Goal: Check status

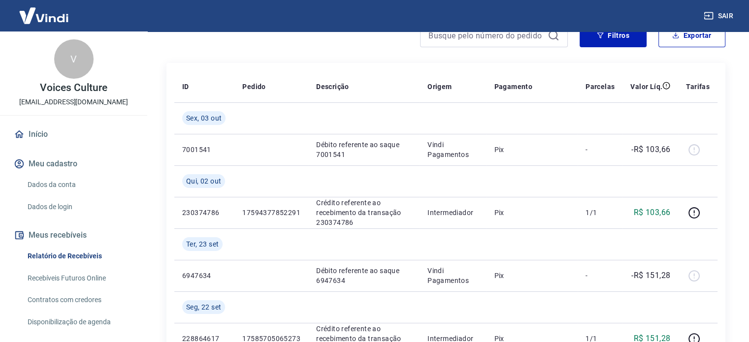
scroll to position [98, 0]
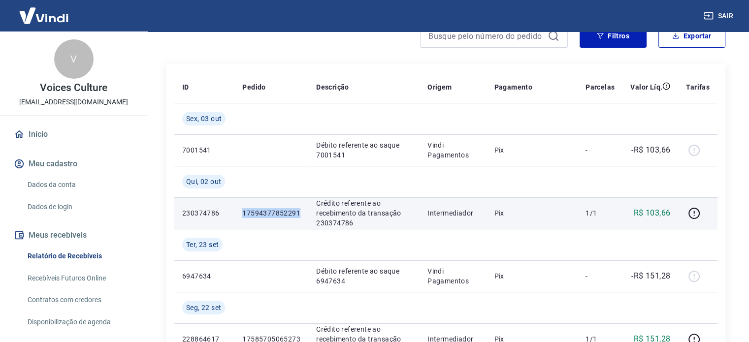
drag, startPoint x: 244, startPoint y: 210, endPoint x: 305, endPoint y: 209, distance: 61.1
click at [305, 209] on td "17594377852291" at bounding box center [271, 213] width 74 height 32
copy p "17594377852291"
